Goal: Task Accomplishment & Management: Complete application form

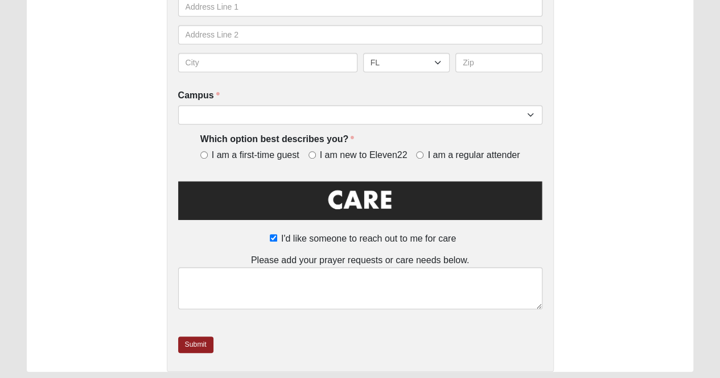
scroll to position [433, 0]
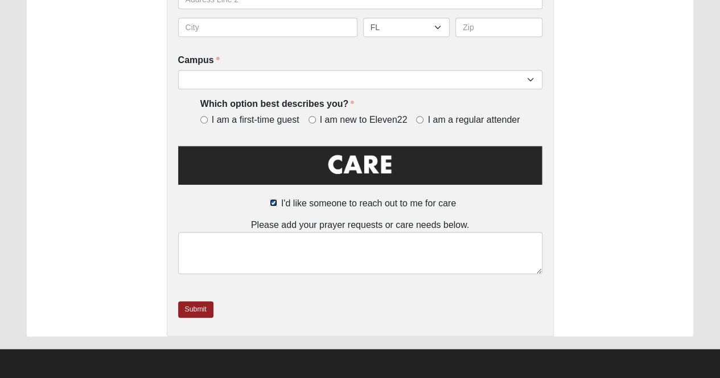
click at [271, 203] on input "I'd like someone to reach out to me for care" at bounding box center [273, 202] width 7 height 7
checkbox input "false"
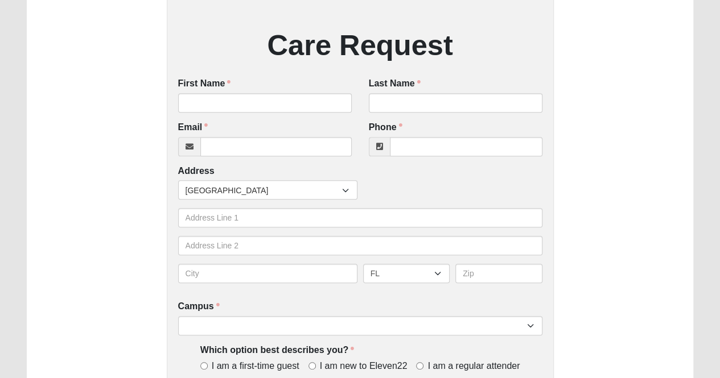
scroll to position [186, 0]
click at [216, 103] on input "First Name" at bounding box center [265, 103] width 174 height 19
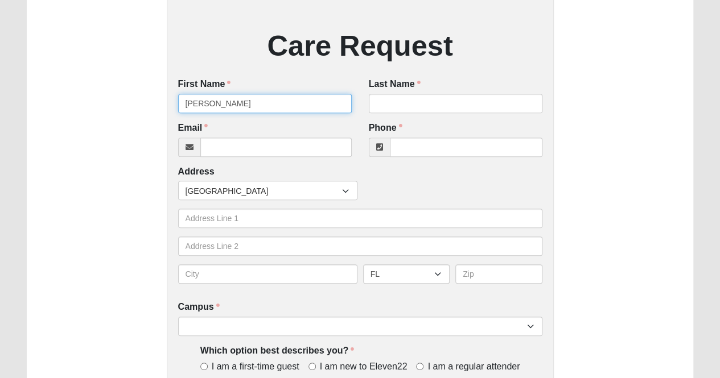
type input "[PERSON_NAME]"
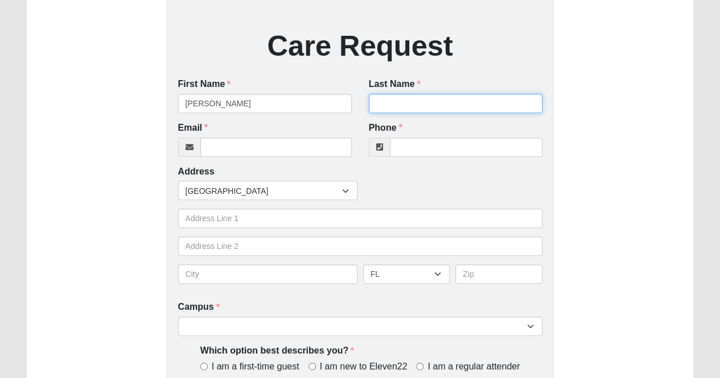
click at [390, 103] on input "Last Name" at bounding box center [456, 103] width 174 height 19
type input "White"
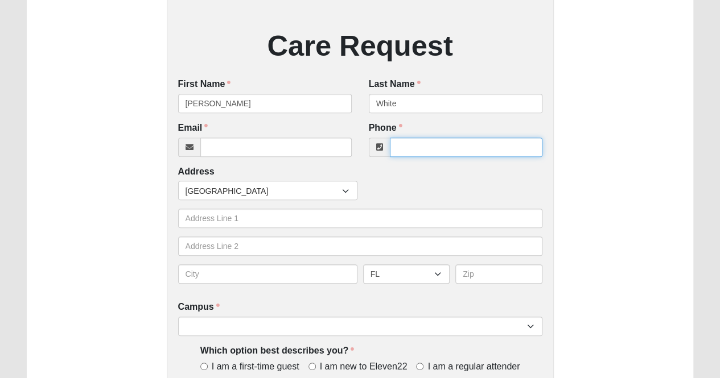
click at [406, 156] on input "Phone" at bounding box center [466, 147] width 153 height 19
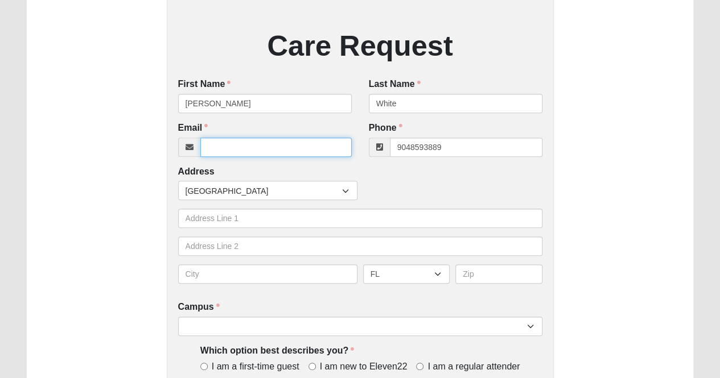
type input "[PHONE_NUMBER]"
click at [220, 146] on input "Email" at bounding box center [275, 147] width 151 height 19
type input "[EMAIL_ADDRESS][DOMAIN_NAME]"
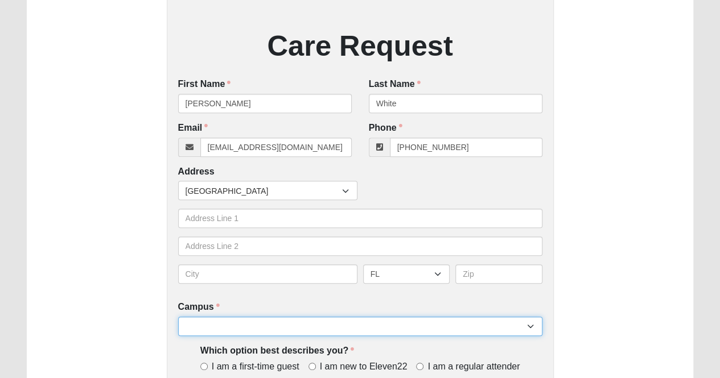
click at [295, 324] on select "Arlington Baymeadows Eleven22 Online [PERSON_NAME][GEOGRAPHIC_DATA] Jesup [GEOG…" at bounding box center [360, 326] width 364 height 19
select select "11"
click at [178, 318] on select "Arlington Baymeadows Eleven22 Online [PERSON_NAME][GEOGRAPHIC_DATA] Jesup [GEOG…" at bounding box center [360, 326] width 364 height 19
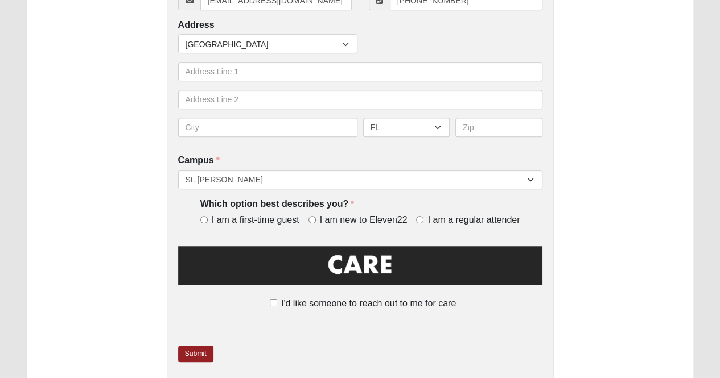
scroll to position [345, 0]
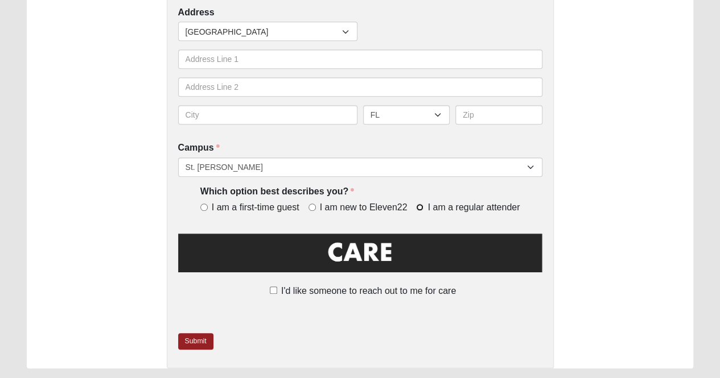
click at [419, 207] on input "I am a regular attender" at bounding box center [419, 207] width 7 height 7
radio input "true"
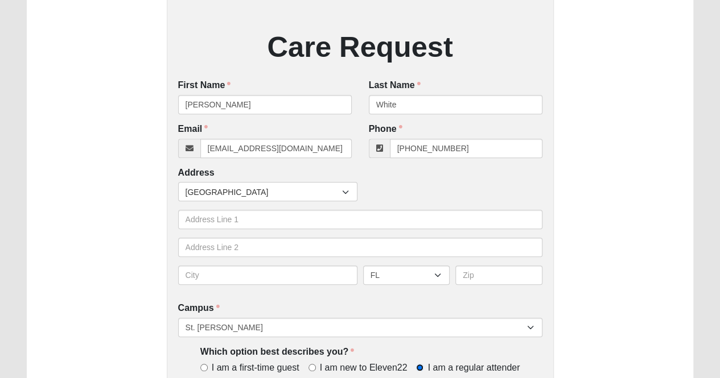
scroll to position [0, 0]
